Goal: Task Accomplishment & Management: Use online tool/utility

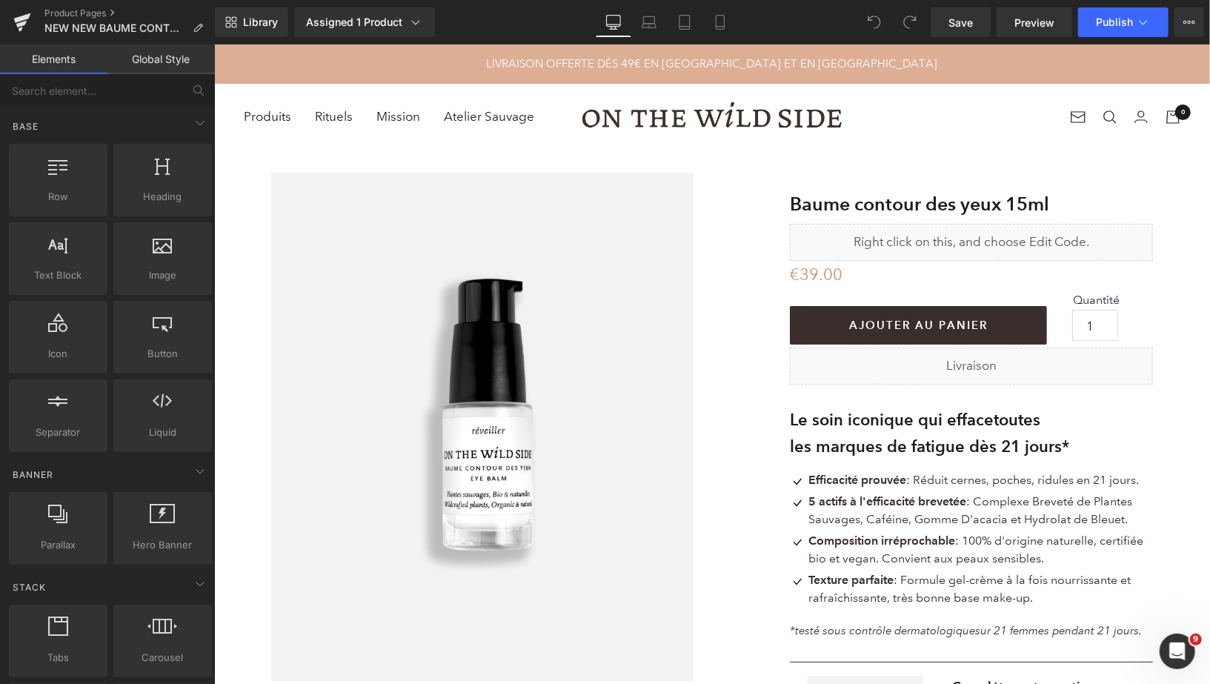
click at [720, 23] on icon at bounding box center [720, 22] width 15 height 15
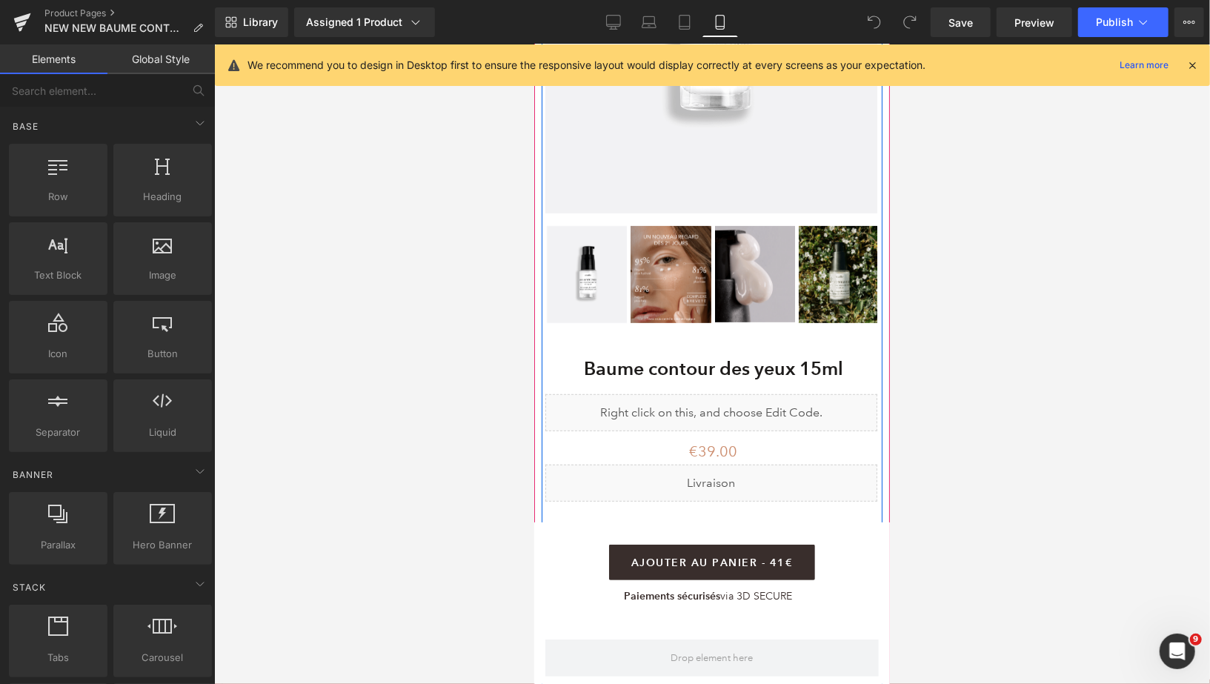
scroll to position [358, 0]
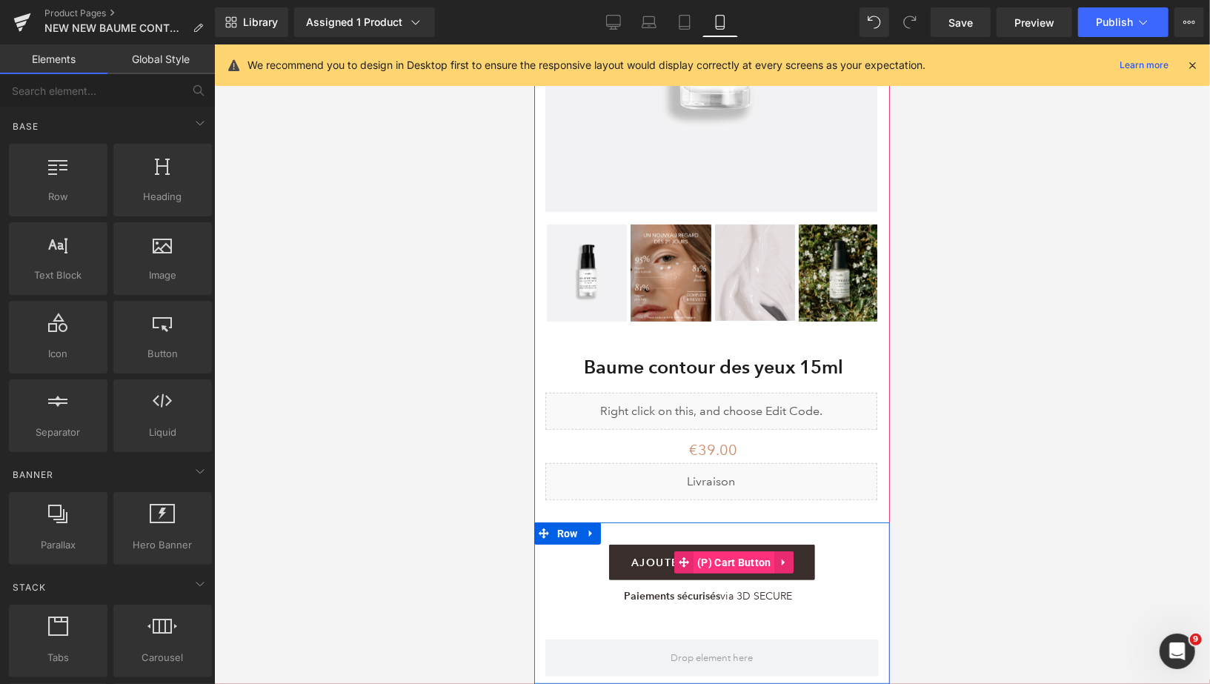
click at [750, 560] on span "(P) Cart Button" at bounding box center [733, 561] width 81 height 22
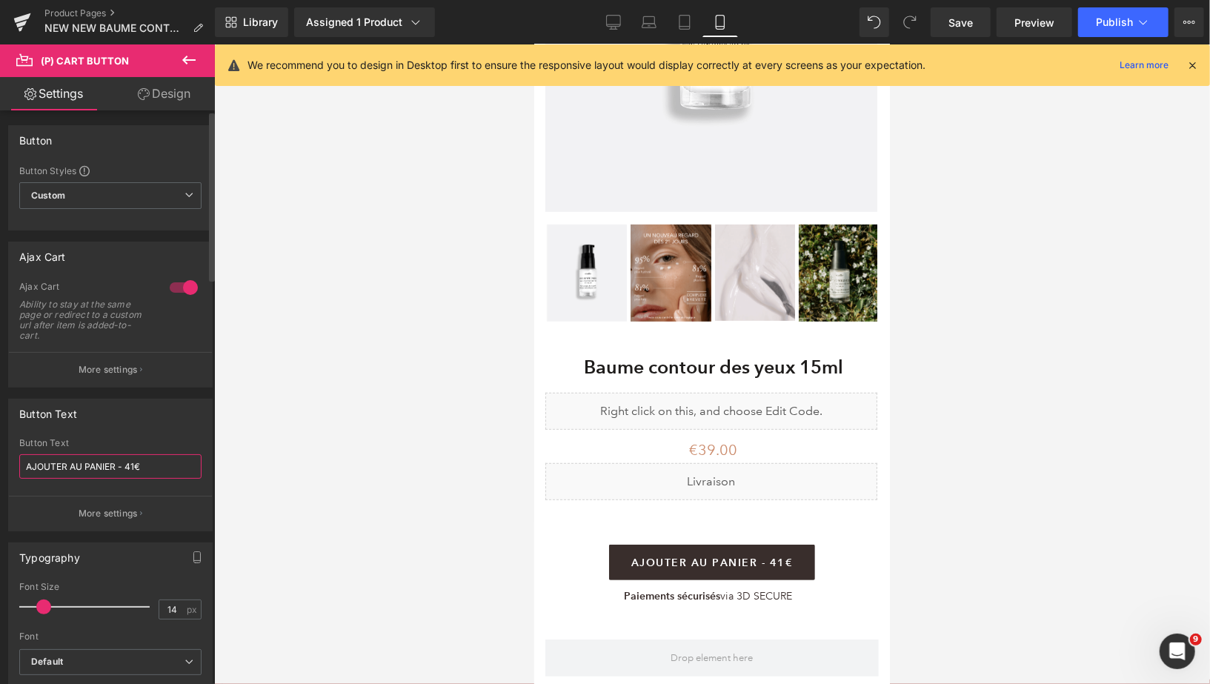
click at [133, 467] on input "AJOUTER AU PANIER - 41€" at bounding box center [110, 466] width 182 height 24
type input "AJOUTER AU PANIER - 39€"
click at [964, 17] on span "Save" at bounding box center [960, 23] width 24 height 16
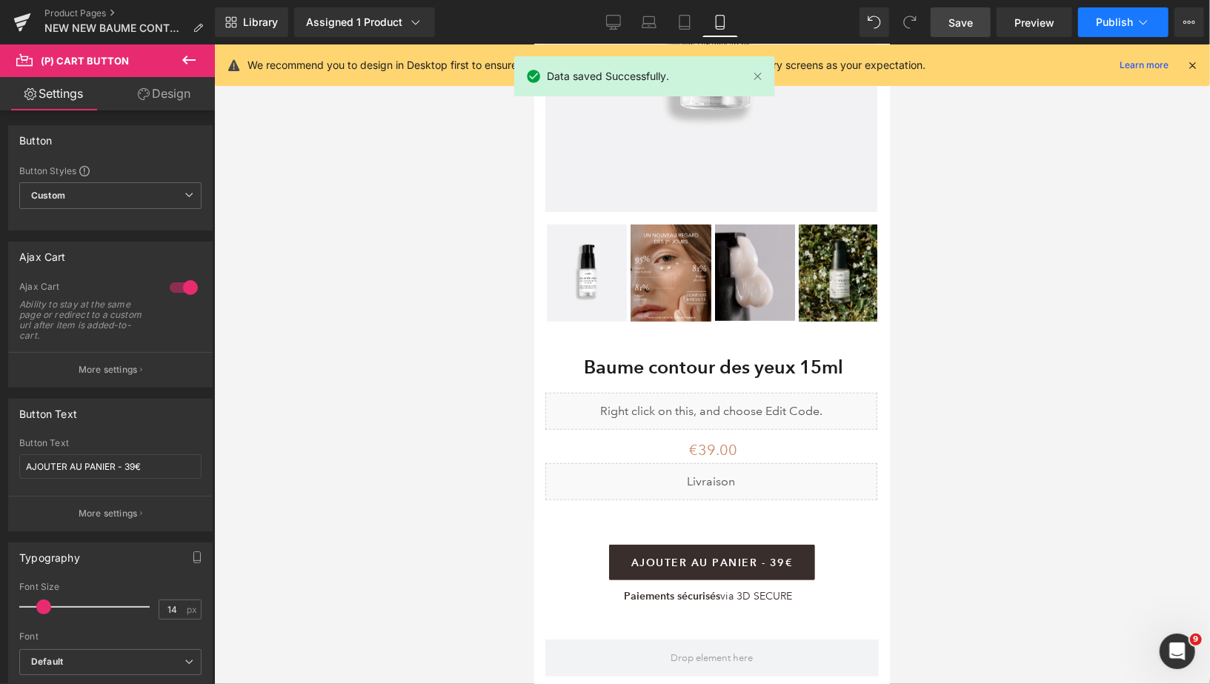
click at [1102, 24] on span "Publish" at bounding box center [1114, 22] width 37 height 12
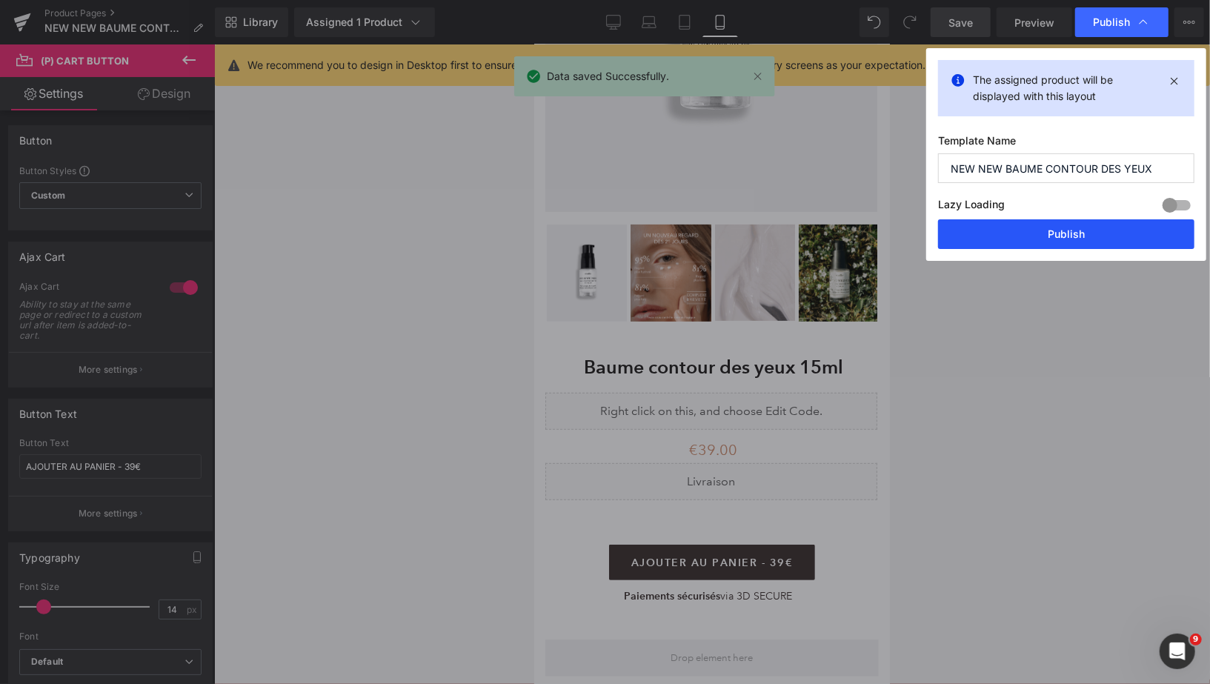
click at [1054, 230] on button "Publish" at bounding box center [1066, 234] width 256 height 30
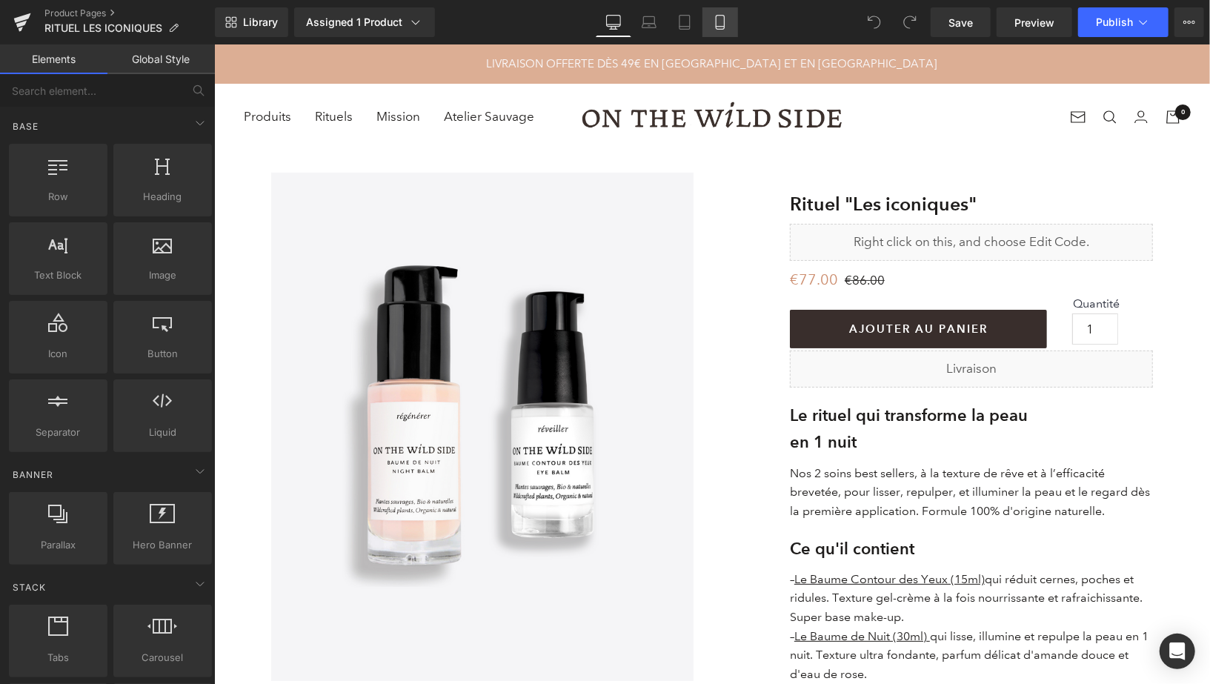
click at [720, 21] on icon at bounding box center [720, 22] width 15 height 15
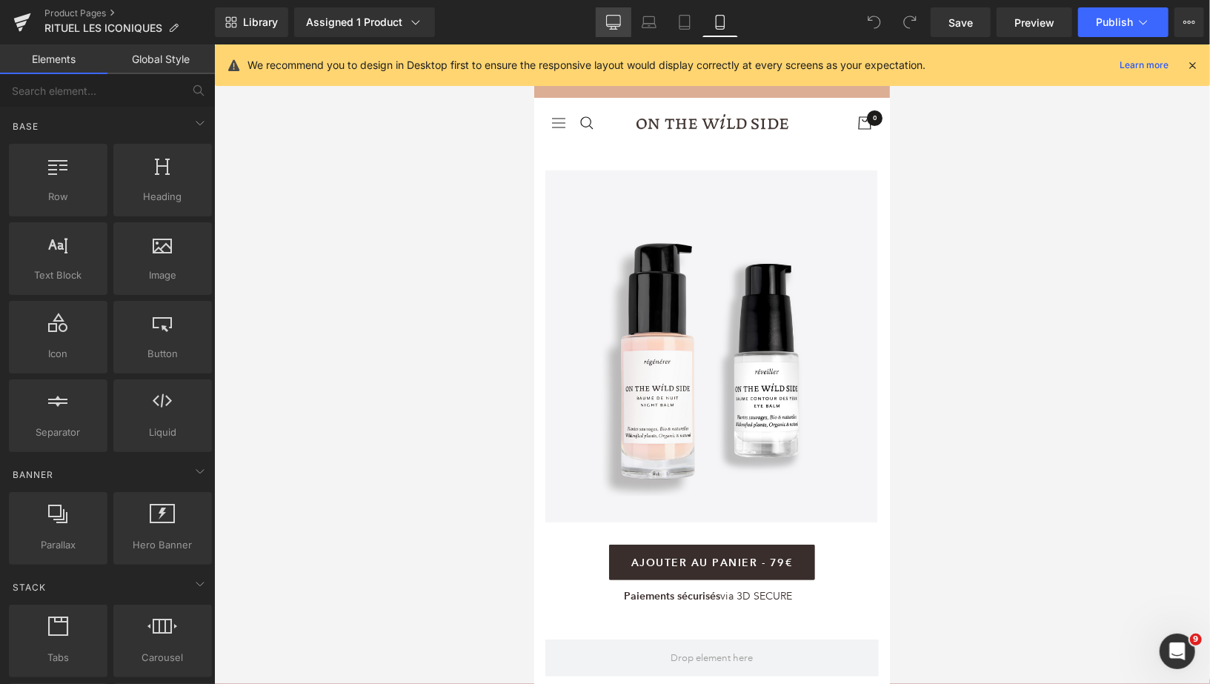
click at [613, 31] on link "Desktop" at bounding box center [614, 22] width 36 height 30
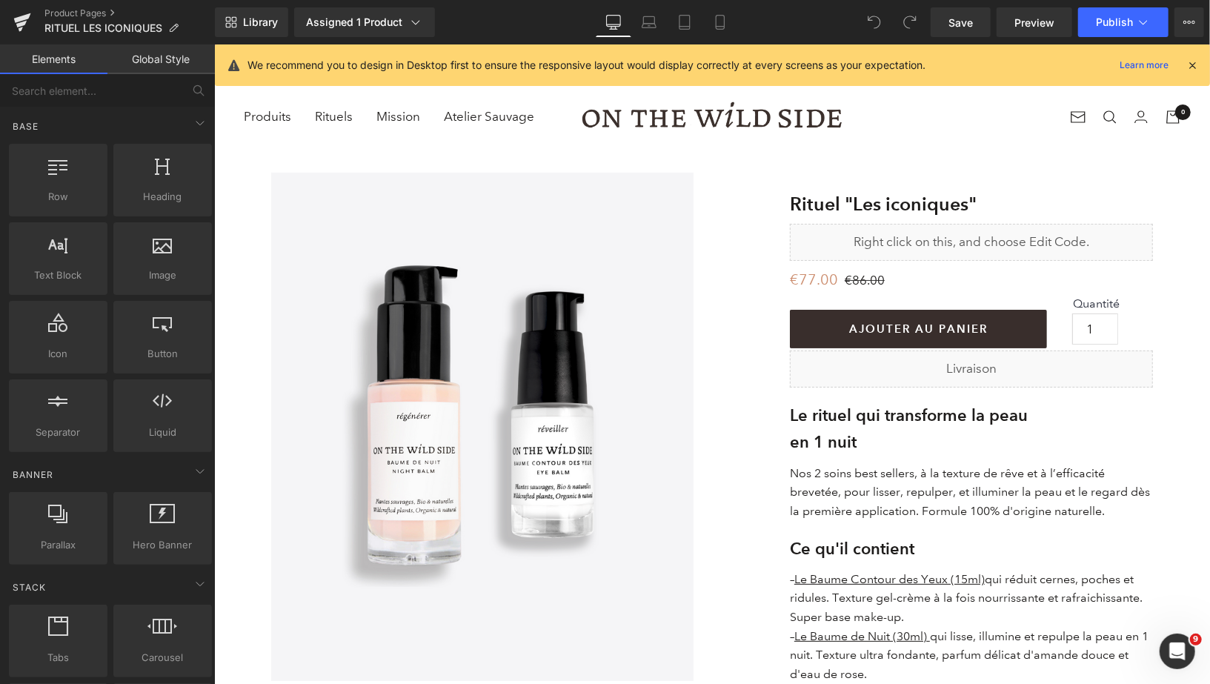
scroll to position [105, 0]
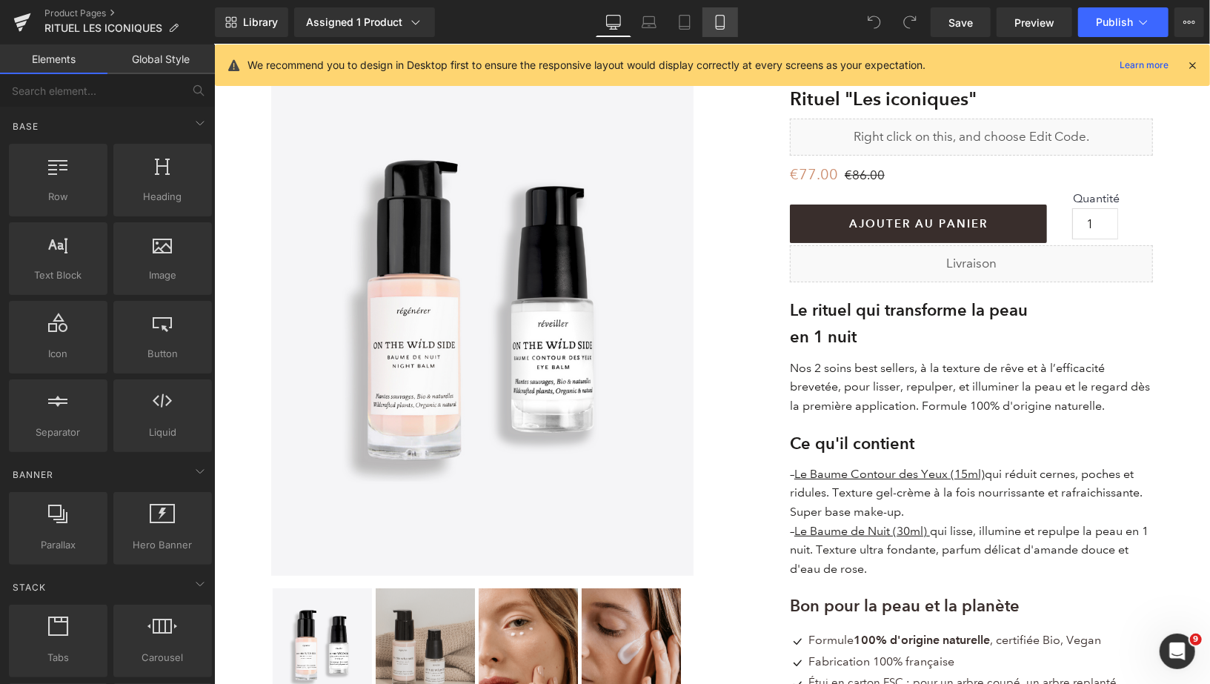
click at [715, 27] on icon at bounding box center [720, 22] width 15 height 15
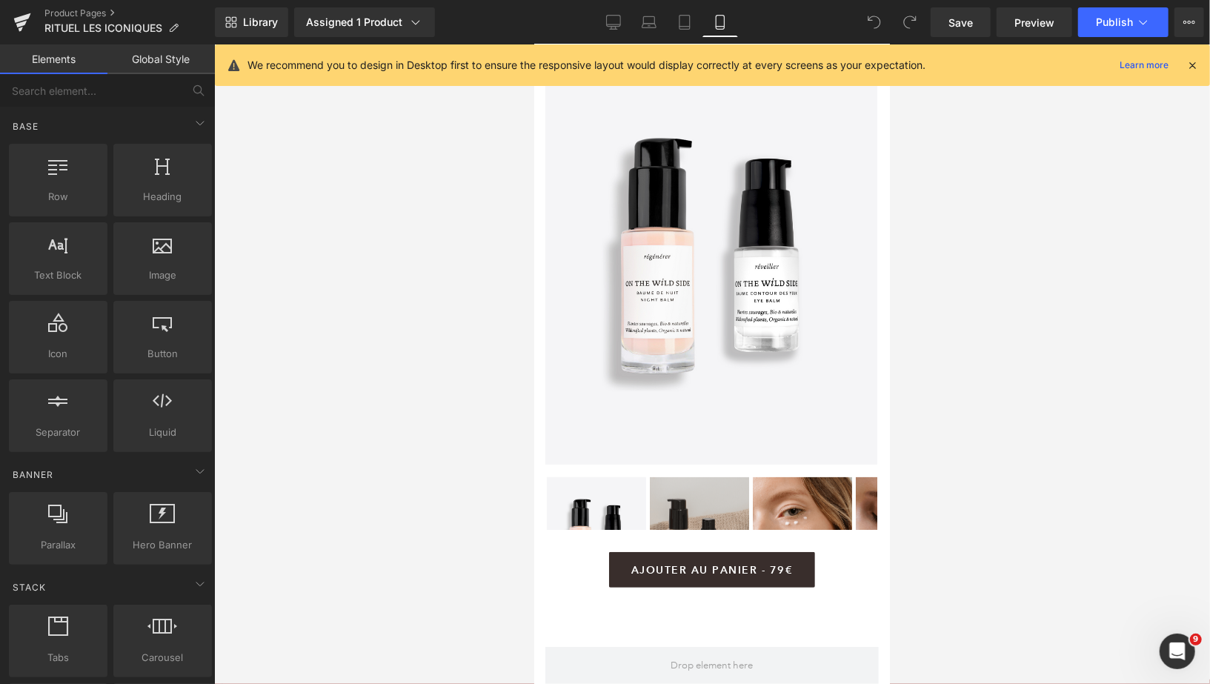
scroll to position [87, 0]
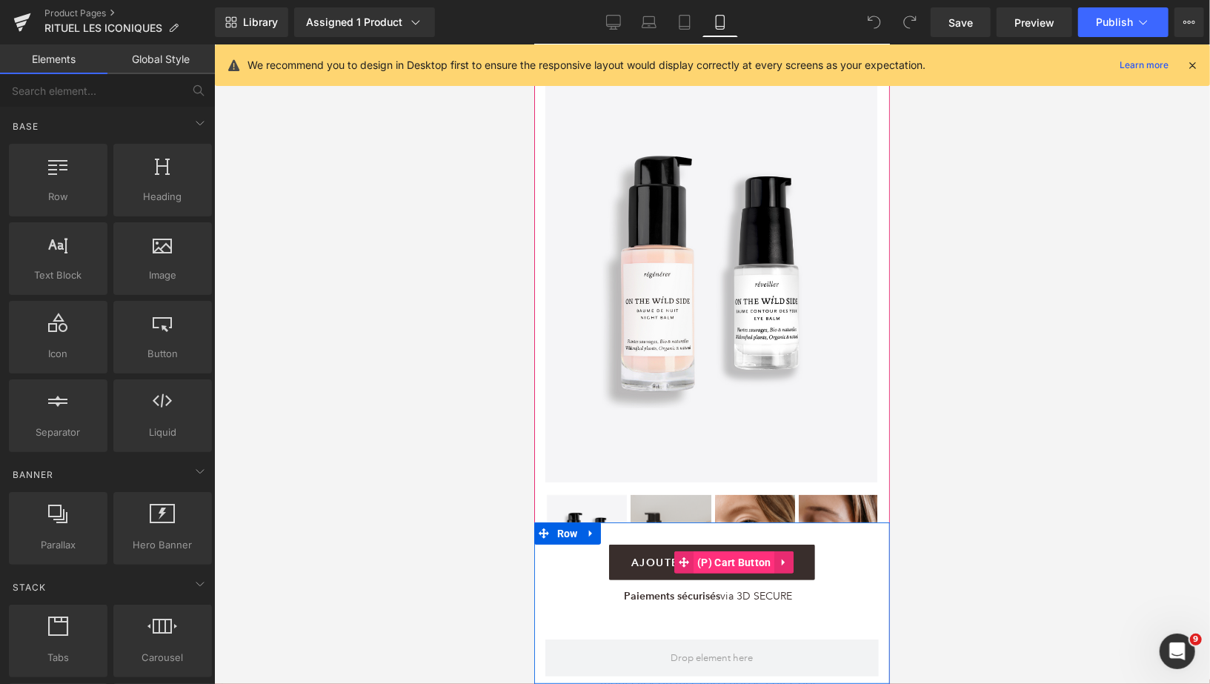
click at [721, 559] on span "(P) Cart Button" at bounding box center [733, 561] width 81 height 22
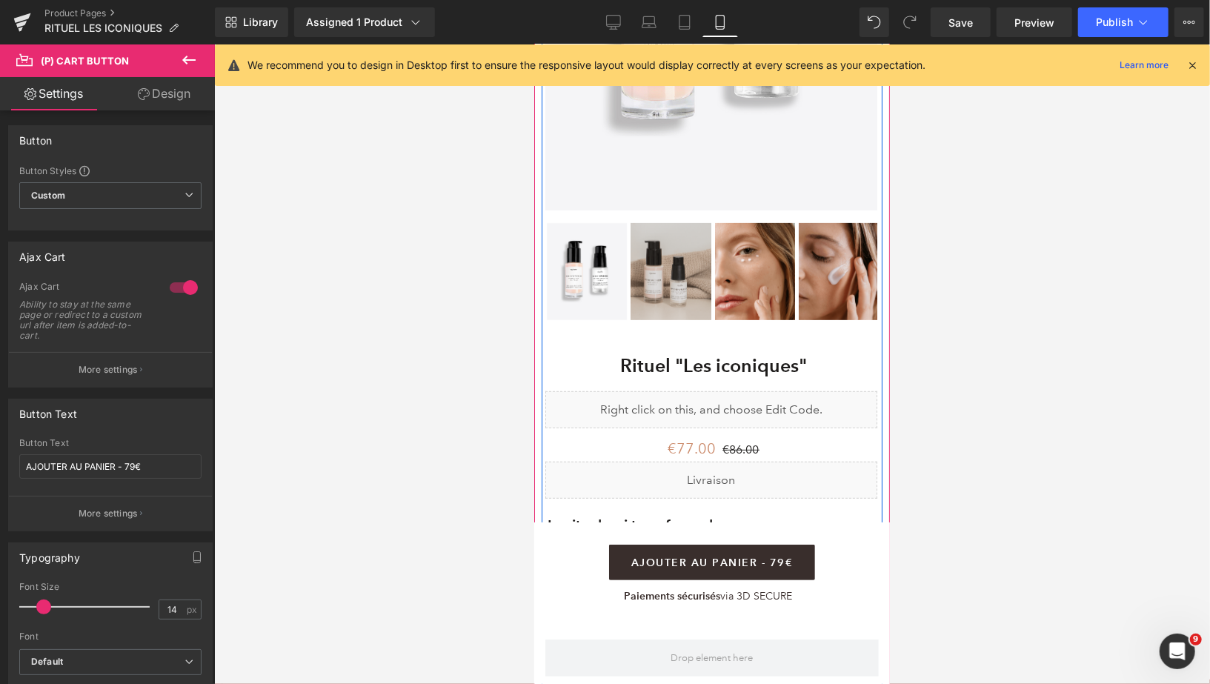
scroll to position [360, 0]
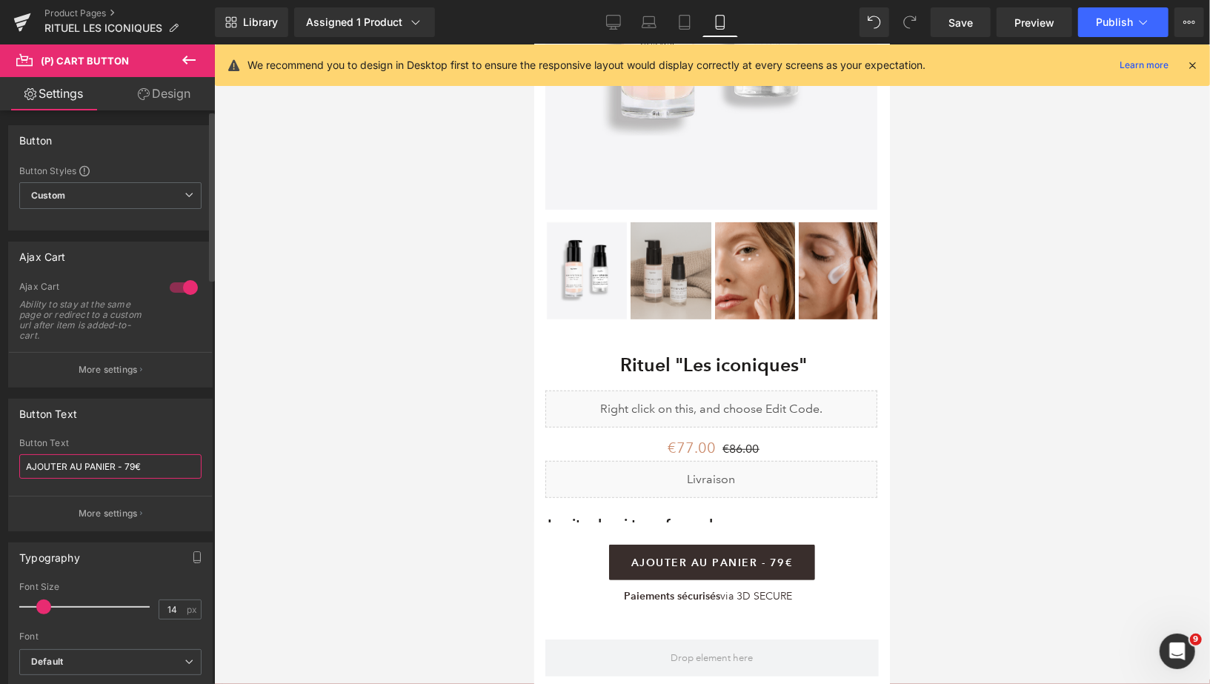
click at [133, 464] on input "AJOUTER AU PANIER - 79€" at bounding box center [110, 466] width 182 height 24
type input "AJOUTER AU PANIER - 77€"
click at [1115, 27] on span "Publish" at bounding box center [1114, 22] width 37 height 12
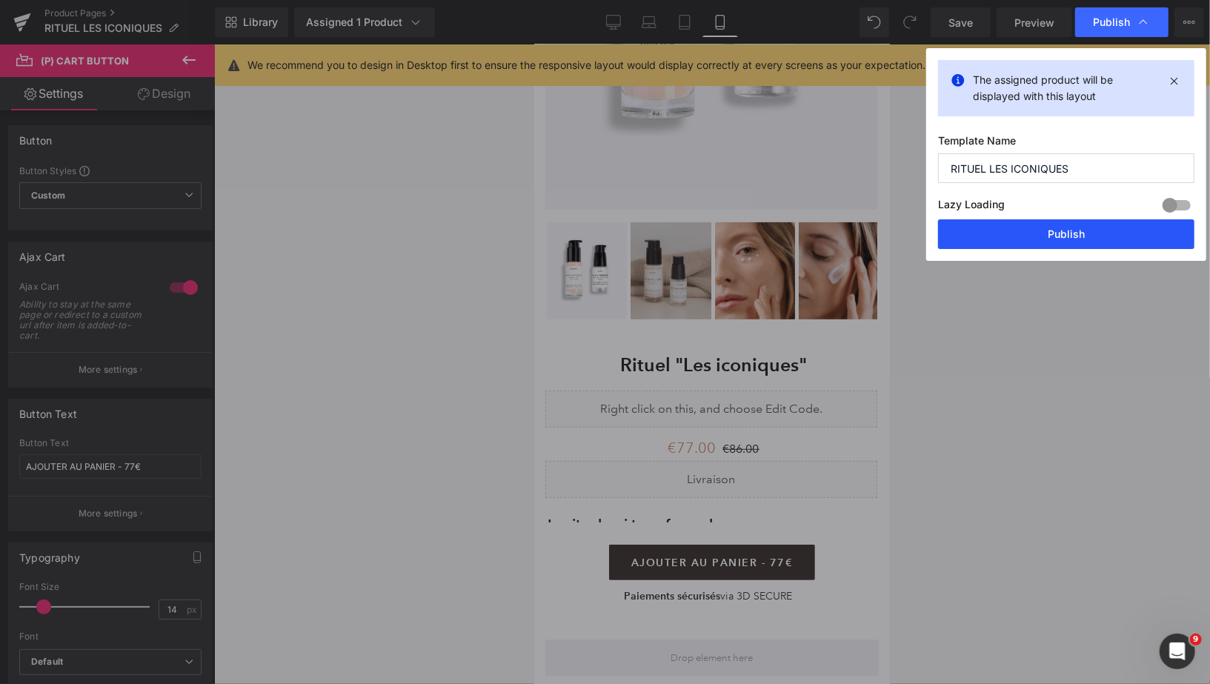
click at [1013, 242] on button "Publish" at bounding box center [1066, 234] width 256 height 30
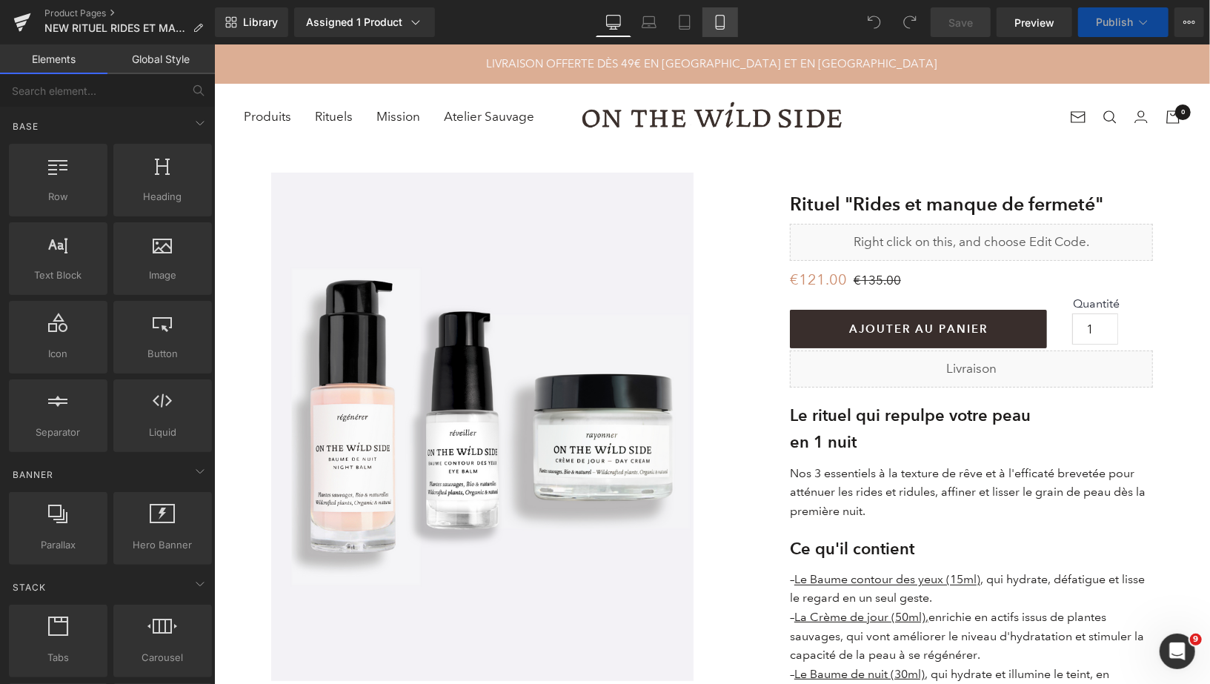
click at [719, 24] on icon at bounding box center [720, 22] width 15 height 15
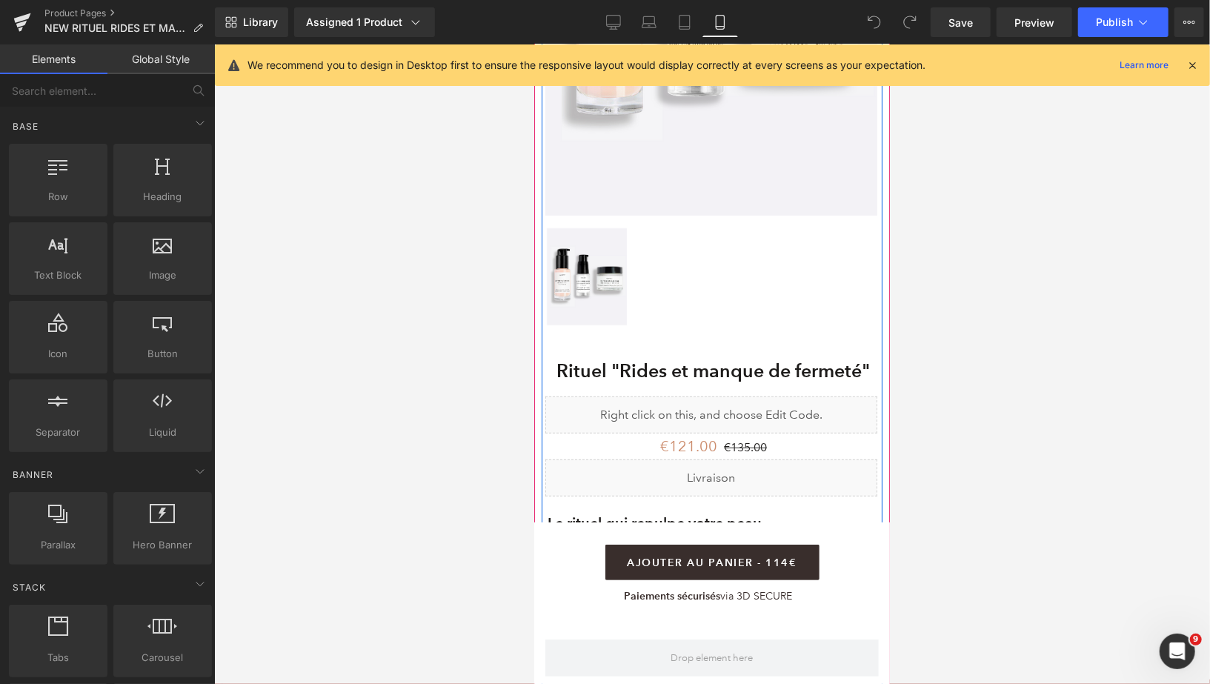
scroll to position [356, 0]
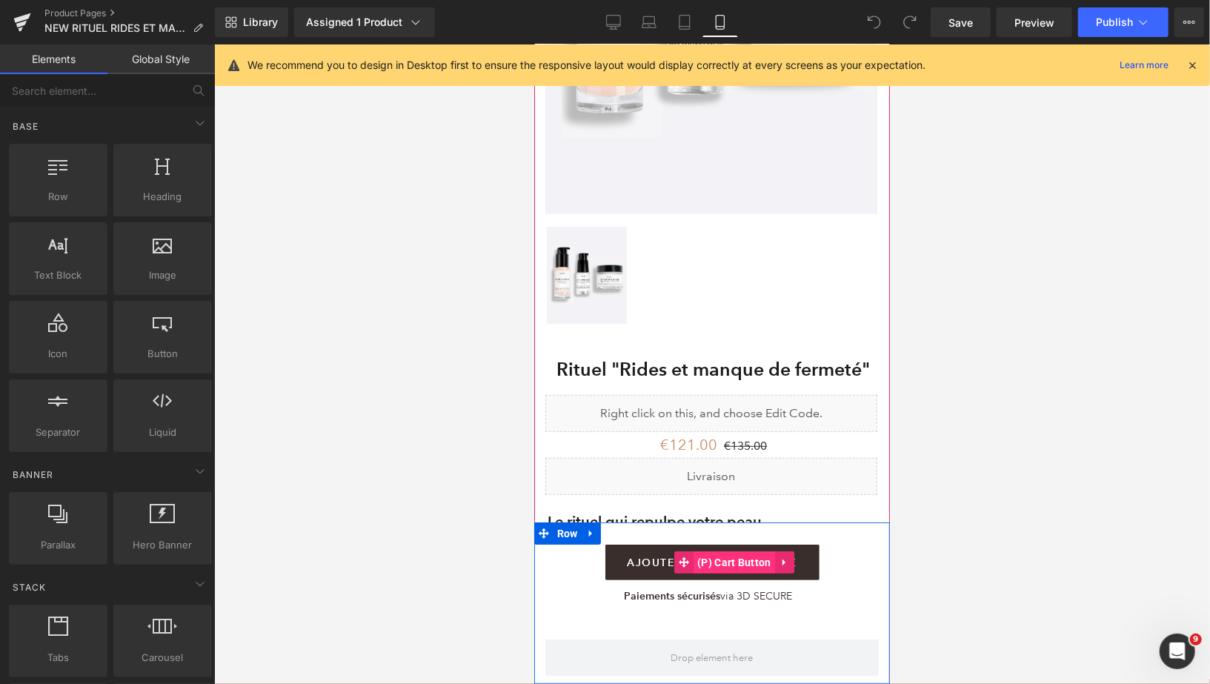
click at [772, 561] on span "(P) Cart Button" at bounding box center [733, 561] width 81 height 22
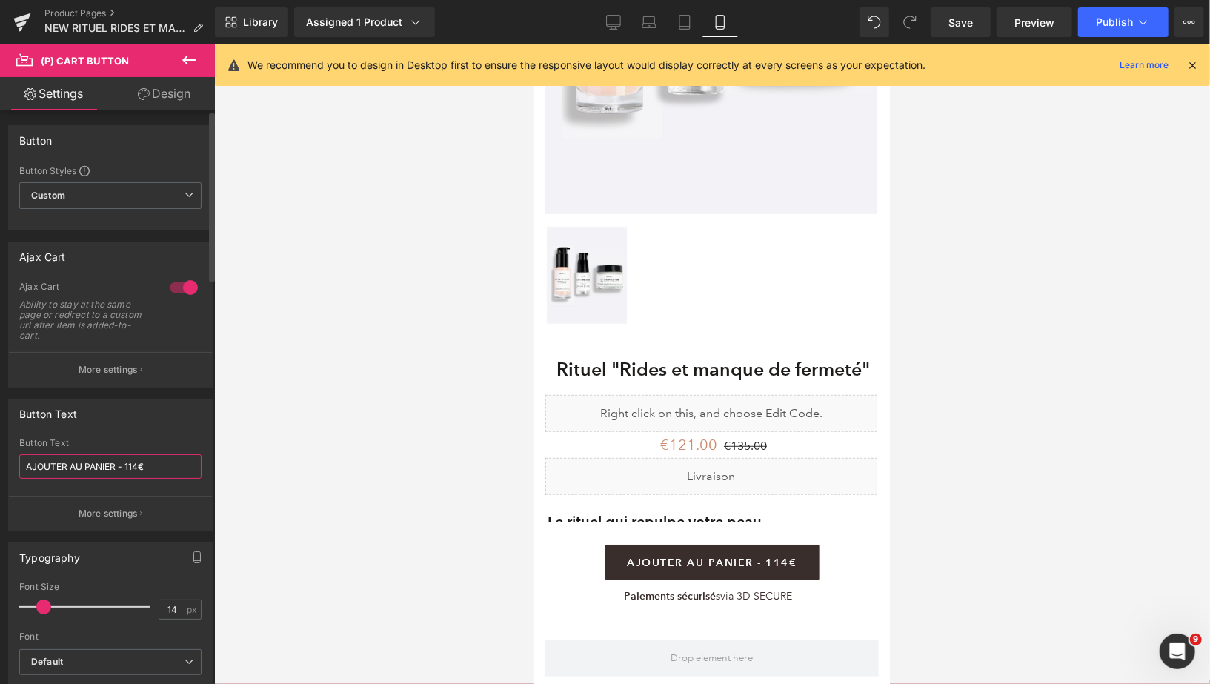
click at [136, 465] on input "AJOUTER AU PANIER - 114€" at bounding box center [110, 466] width 182 height 24
type input "AJOUTER AU PANIER - 121€"
click at [1104, 21] on span "Publish" at bounding box center [1114, 22] width 37 height 12
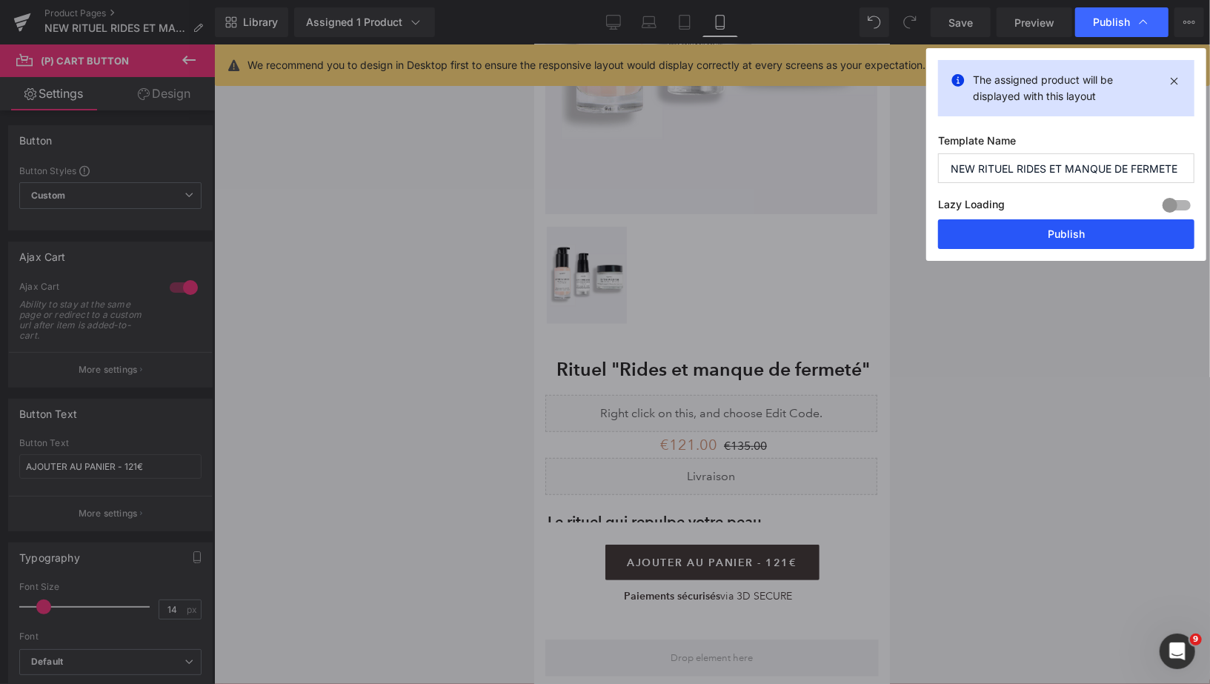
click at [1068, 227] on button "Publish" at bounding box center [1066, 234] width 256 height 30
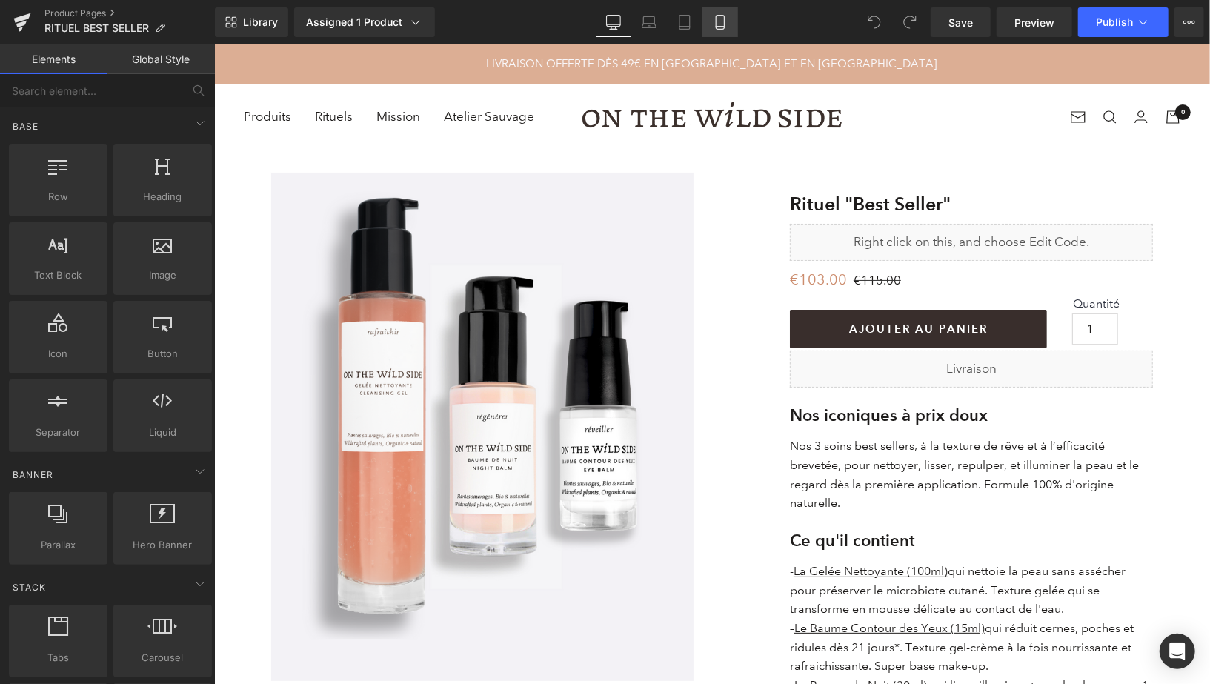
click at [720, 24] on icon at bounding box center [720, 22] width 15 height 15
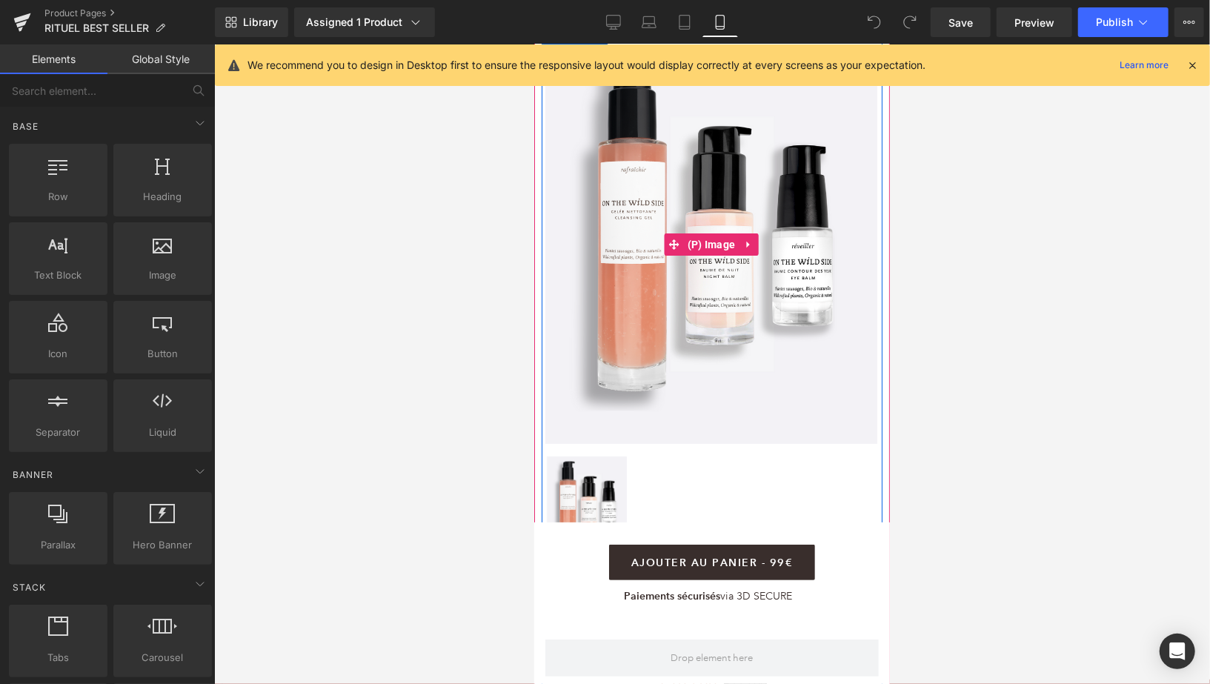
scroll to position [141, 0]
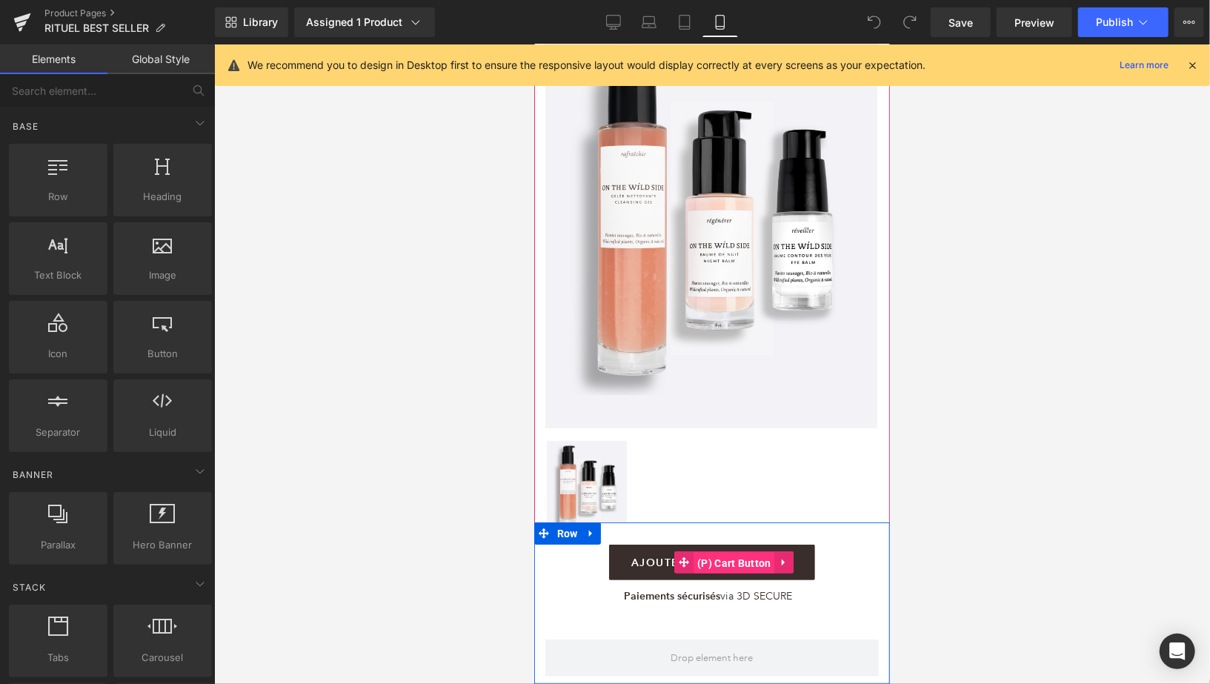
click at [716, 564] on span "(P) Cart Button" at bounding box center [733, 562] width 81 height 22
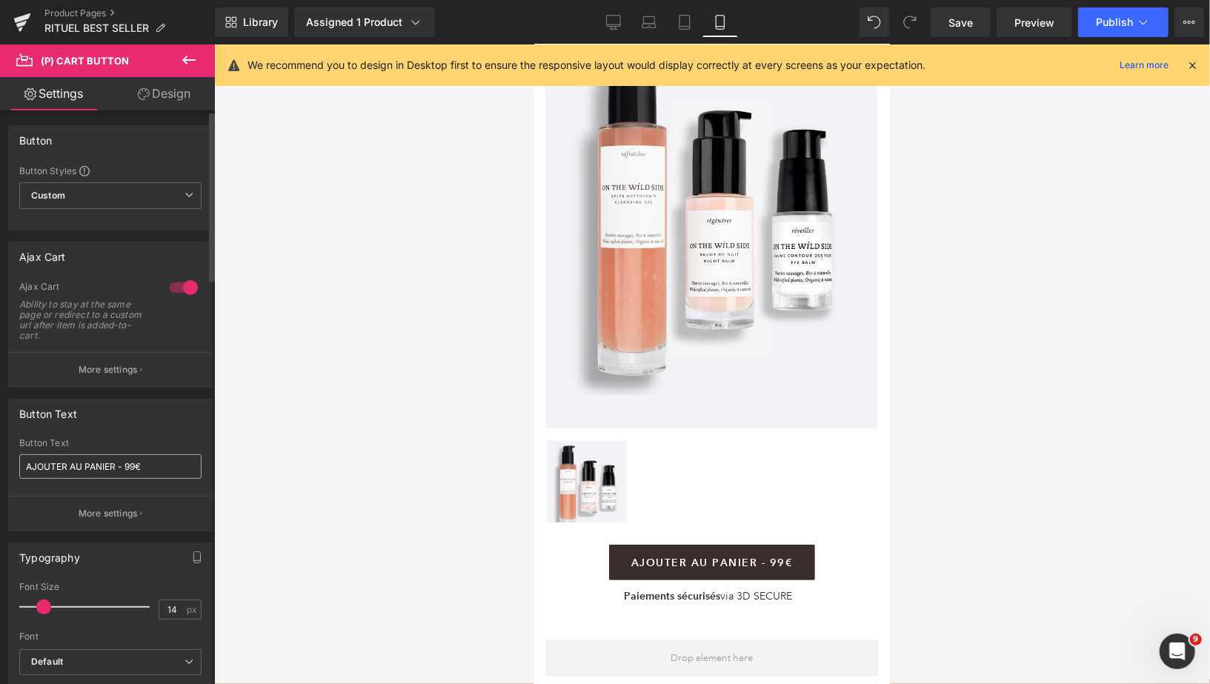
scroll to position [0, 0]
click at [134, 464] on input "AJOUTER AU PANIER - 99€" at bounding box center [110, 466] width 182 height 24
type input "AJOUTER AU PANIER - 103€"
click at [1090, 19] on button "Publish" at bounding box center [1123, 22] width 90 height 30
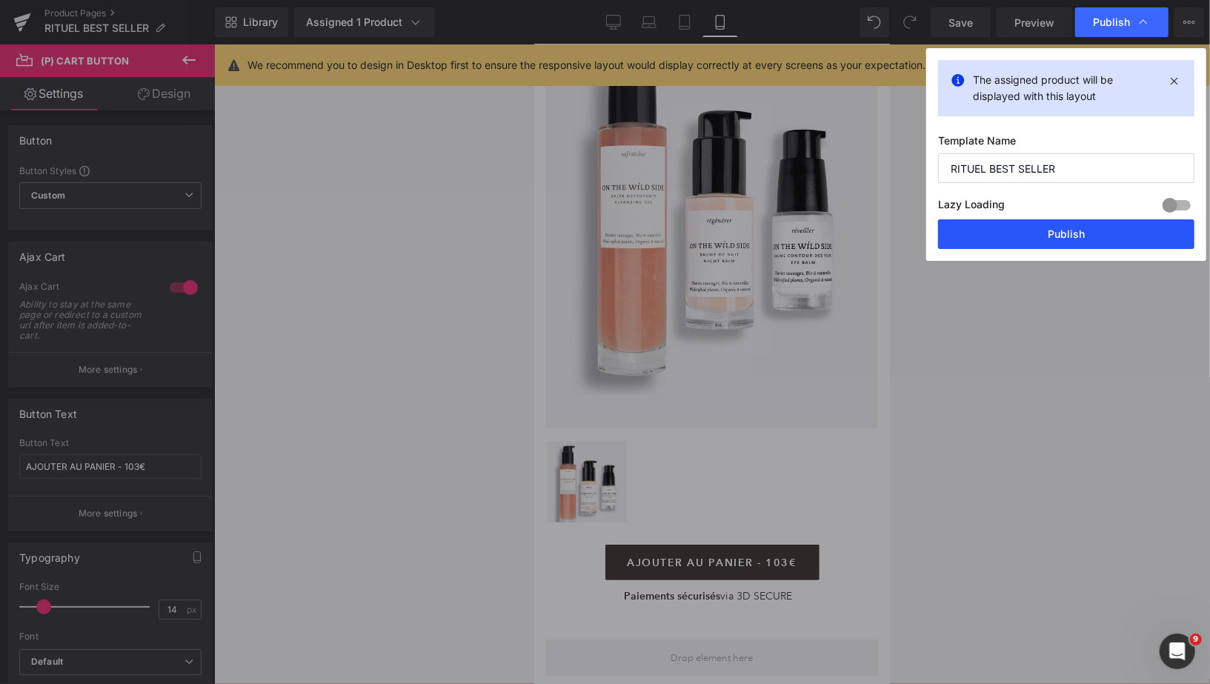
click at [1019, 227] on button "Publish" at bounding box center [1066, 234] width 256 height 30
